Goal: Transaction & Acquisition: Purchase product/service

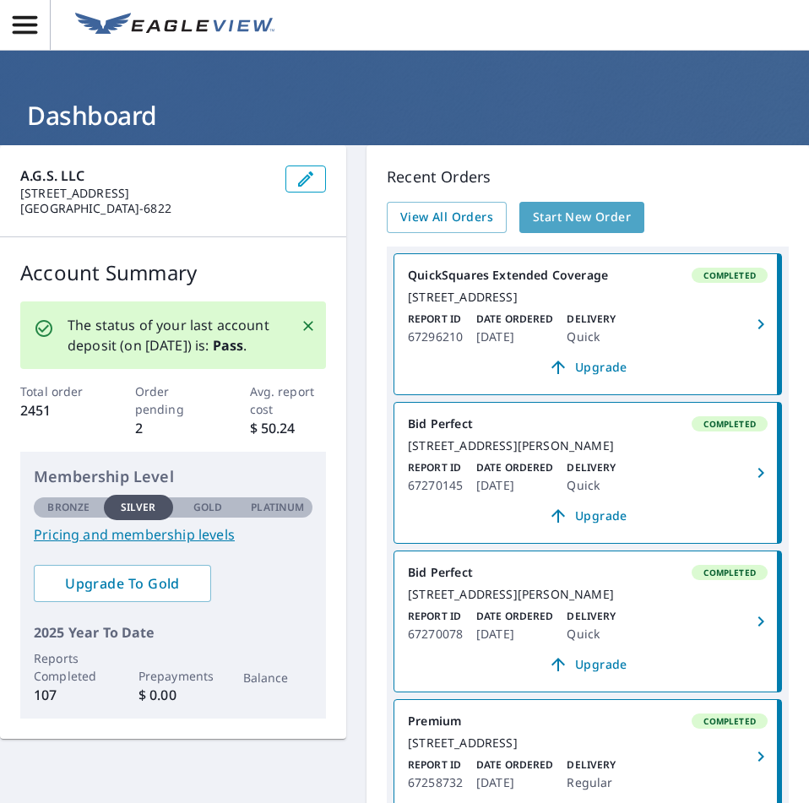
click at [550, 214] on span "Start New Order" at bounding box center [582, 217] width 98 height 21
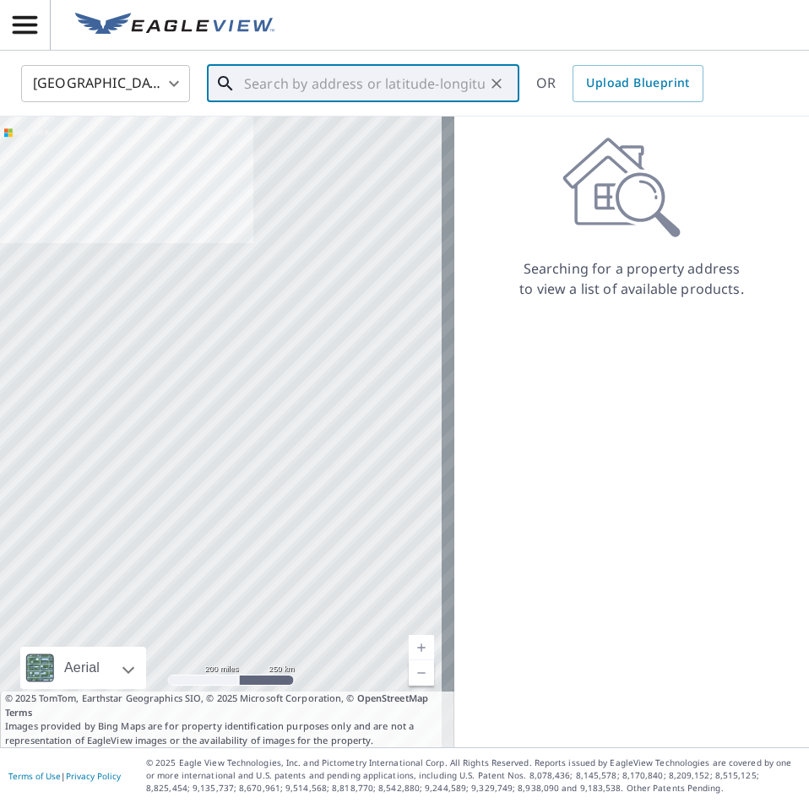
click at [333, 91] on input "text" at bounding box center [364, 83] width 241 height 47
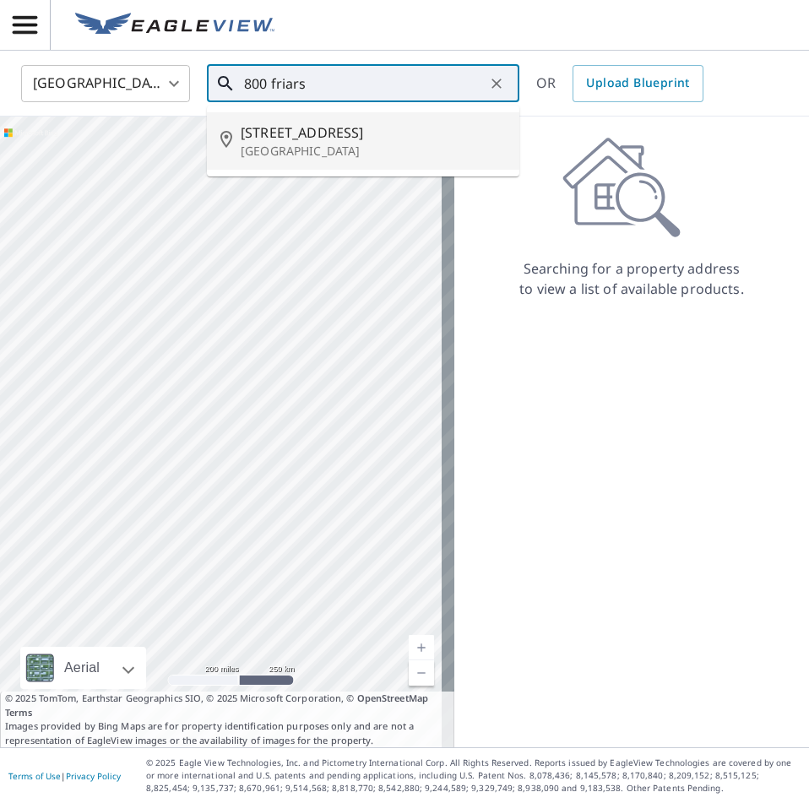
click at [357, 152] on p "[GEOGRAPHIC_DATA]" at bounding box center [373, 151] width 265 height 17
type input "[STREET_ADDRESS]"
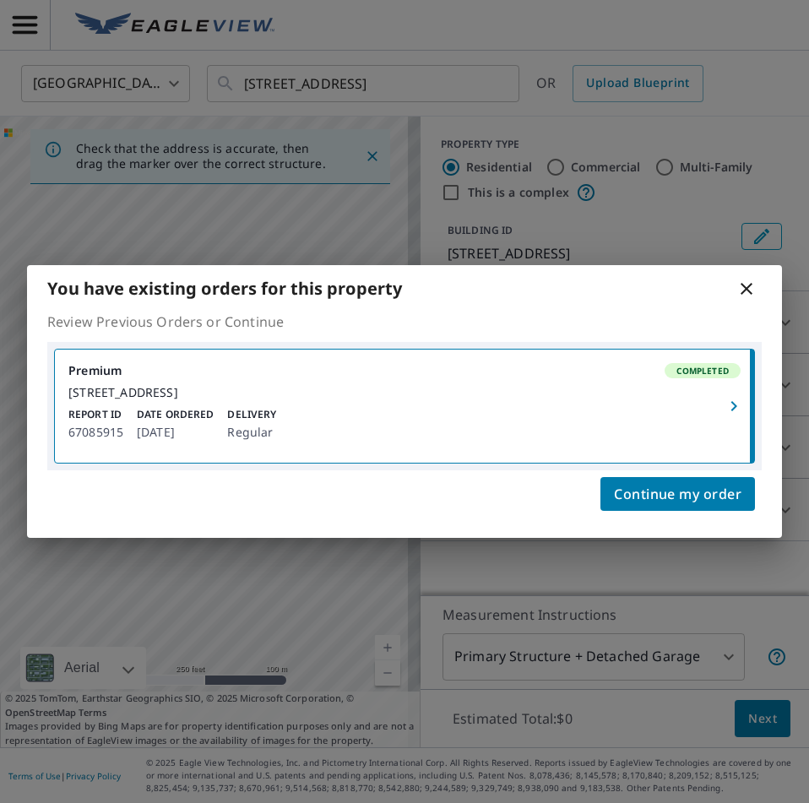
click at [749, 283] on icon at bounding box center [746, 289] width 12 height 12
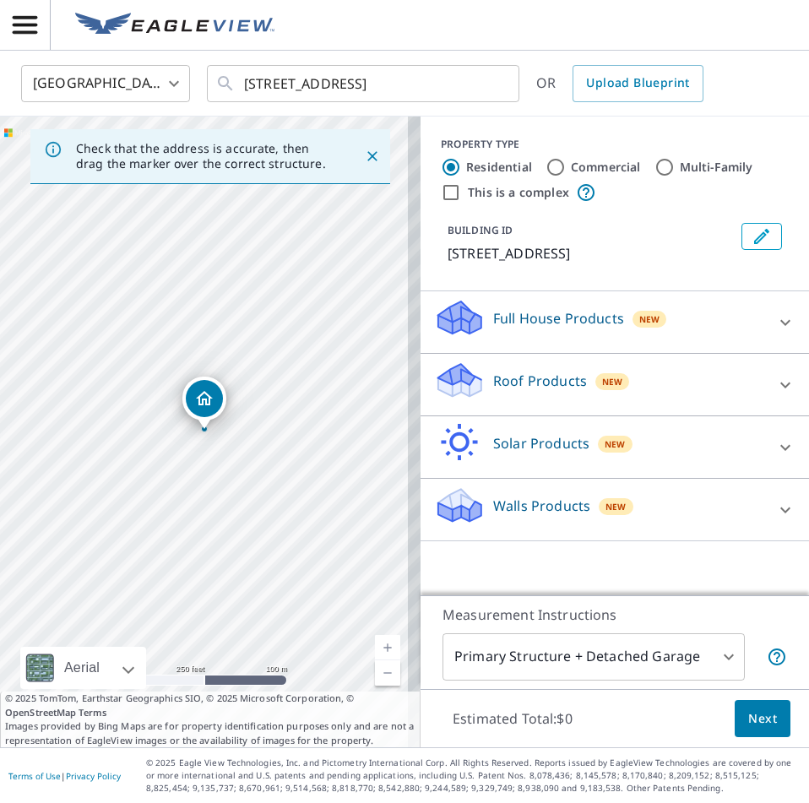
click at [24, 18] on icon "button" at bounding box center [25, 25] width 24 height 18
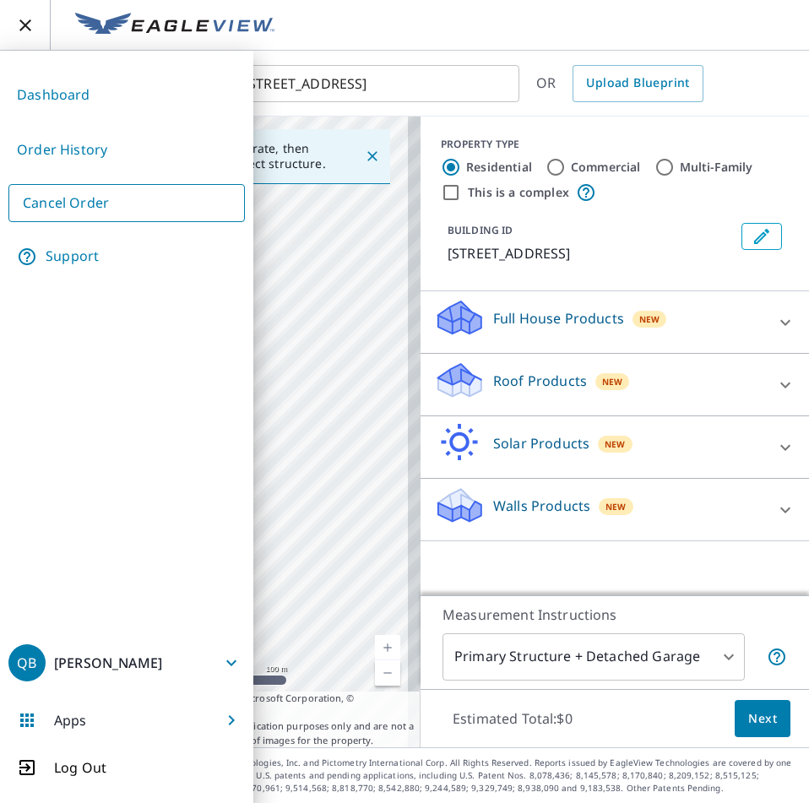
click at [46, 149] on link "Order History" at bounding box center [126, 149] width 236 height 41
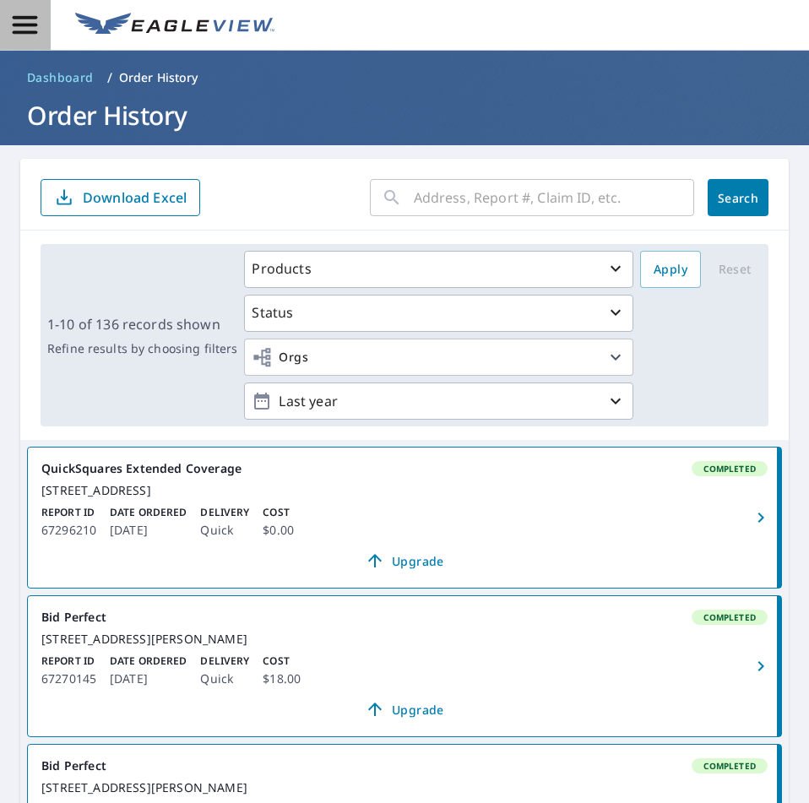
click at [24, 31] on icon "button" at bounding box center [25, 25] width 24 height 18
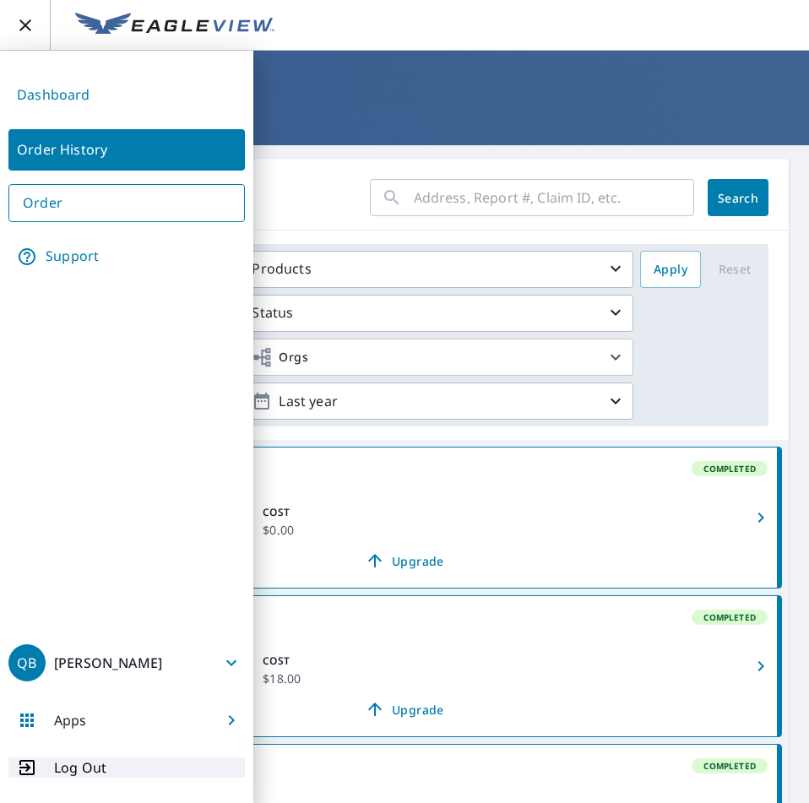
click at [89, 770] on p "Log Out" at bounding box center [80, 767] width 52 height 20
